Goal: Task Accomplishment & Management: Use online tool/utility

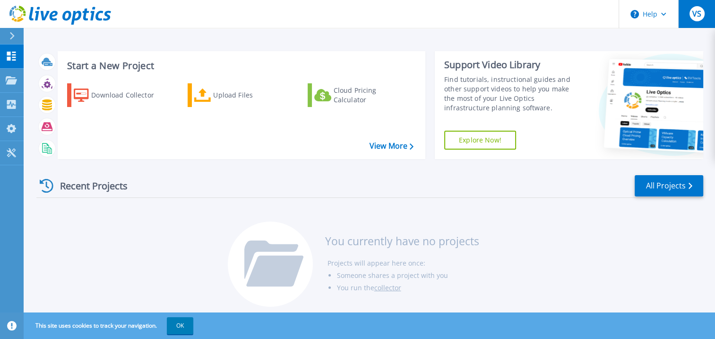
click at [691, 15] on div "VS" at bounding box center [697, 13] width 15 height 15
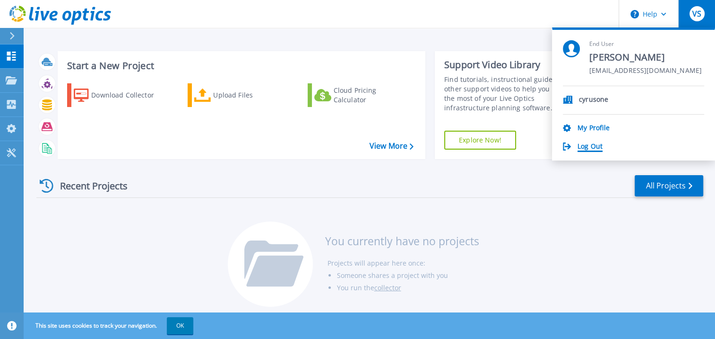
click at [587, 142] on link "Log Out" at bounding box center [590, 146] width 25 height 9
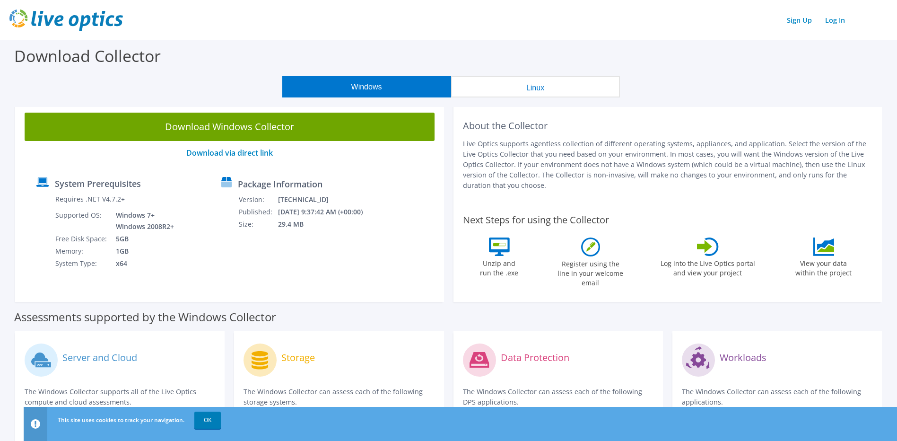
scroll to position [110, 0]
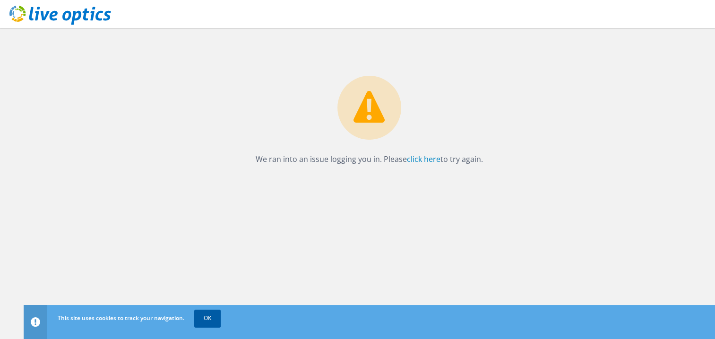
click at [200, 319] on link "OK" at bounding box center [207, 317] width 26 height 17
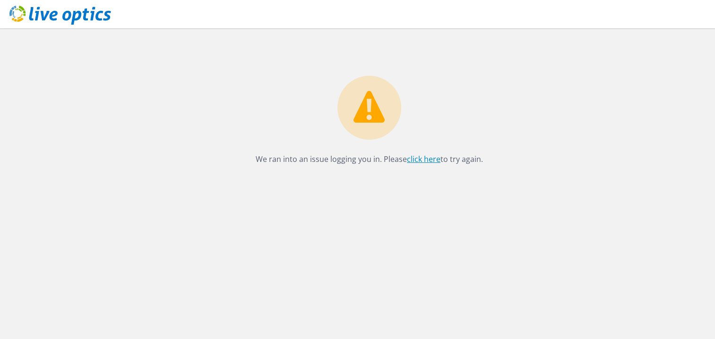
click at [420, 159] on link "click here" at bounding box center [424, 159] width 34 height 10
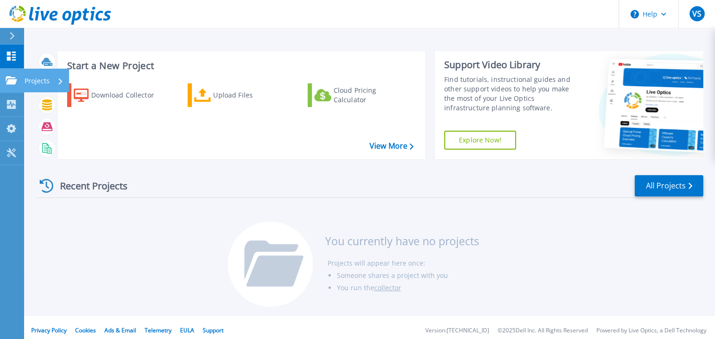
click at [30, 81] on p "Projects" at bounding box center [37, 81] width 25 height 25
click at [156, 135] on div "Download Collector Upload Files Cloud Pricing Calculator" at bounding box center [240, 115] width 361 height 78
click at [38, 81] on p "Projects" at bounding box center [37, 81] width 25 height 25
click at [226, 149] on div "Download Collector Upload Files Cloud Pricing Calculator" at bounding box center [240, 115] width 361 height 78
click at [399, 147] on link "View More" at bounding box center [392, 145] width 44 height 9
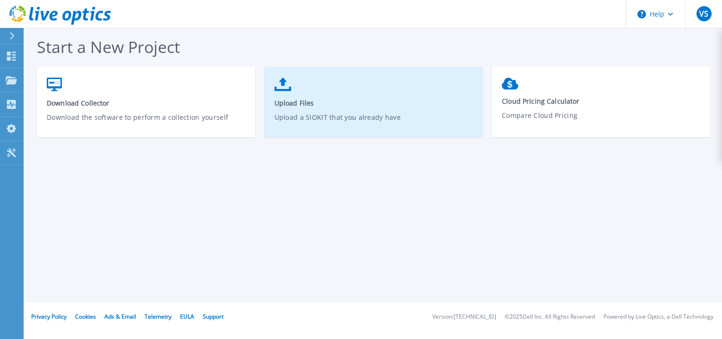
click at [291, 103] on span "Upload Files" at bounding box center [374, 102] width 199 height 9
